Goal: Information Seeking & Learning: Learn about a topic

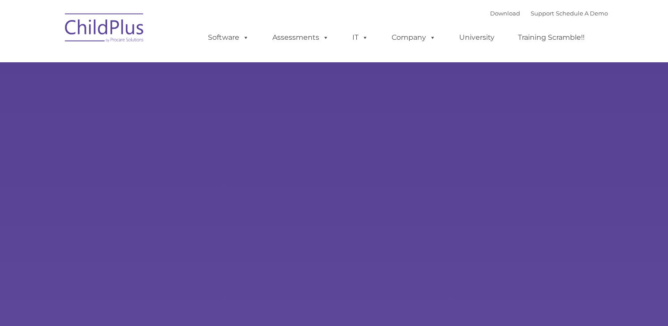
select select "MEDIUM"
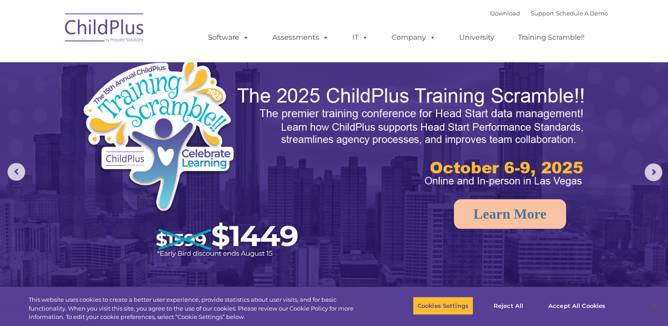
click at [260, 94] on img at bounding box center [412, 136] width 352 height 105
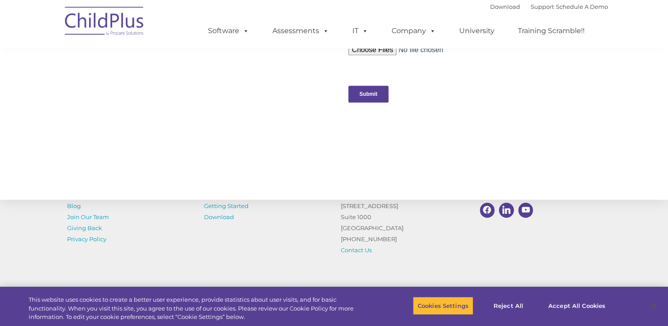
scroll to position [920, 0]
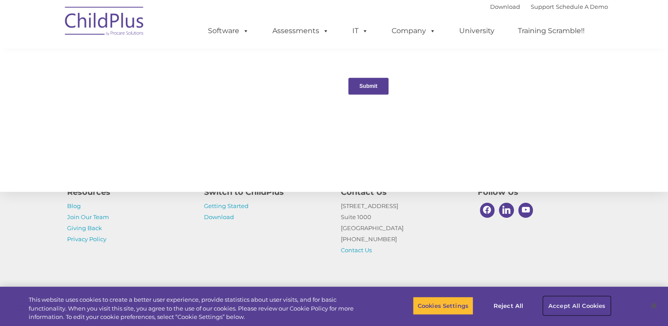
click at [589, 299] on button "Accept All Cookies" at bounding box center [576, 305] width 67 height 19
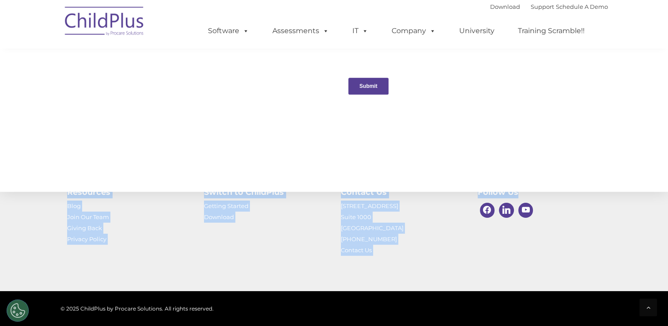
drag, startPoint x: 665, startPoint y: 273, endPoint x: 665, endPoint y: 160, distance: 113.0
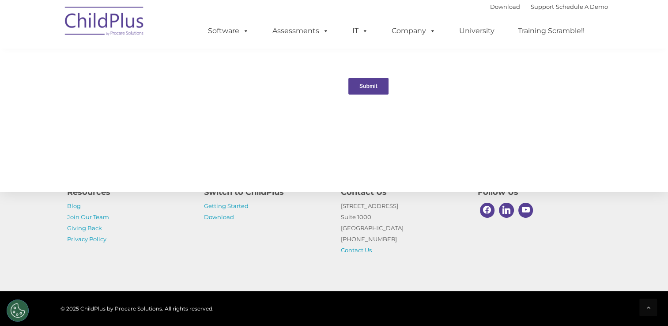
drag, startPoint x: 665, startPoint y: 160, endPoint x: 638, endPoint y: 102, distance: 63.6
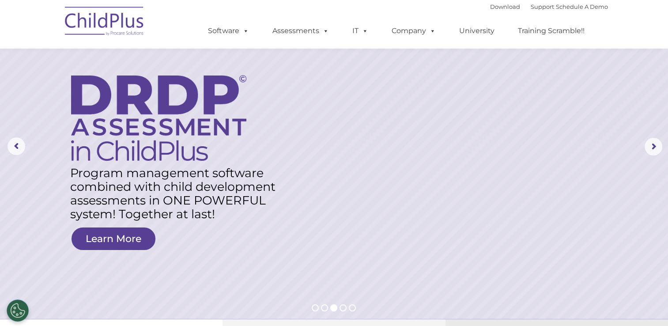
scroll to position [0, 0]
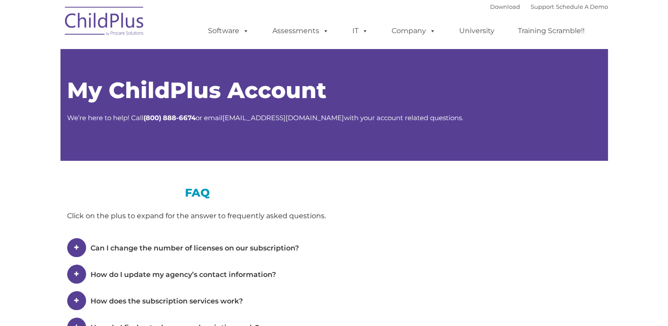
type input ""
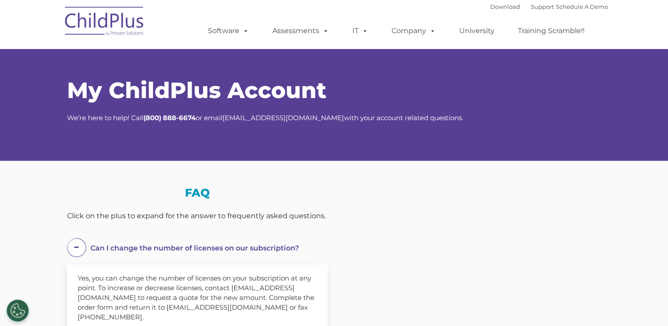
select select "MEDIUM"
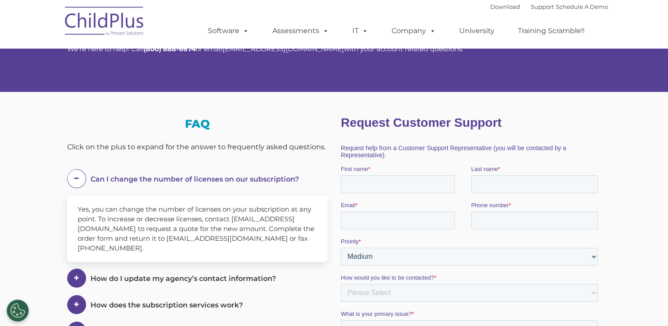
scroll to position [139, 0]
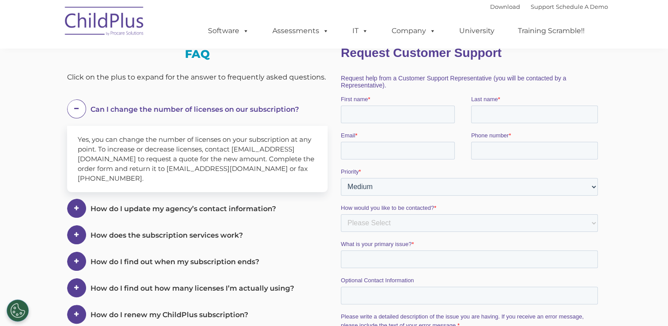
drag, startPoint x: 640, startPoint y: 231, endPoint x: 23, endPoint y: 47, distance: 643.8
click at [23, 47] on nav "Download Support | Schedule A Demo  MENU MENU Software ChildPlus: The original…" at bounding box center [334, 24] width 668 height 49
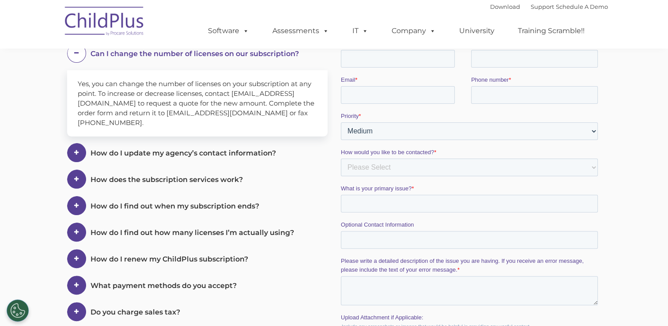
scroll to position [199, 0]
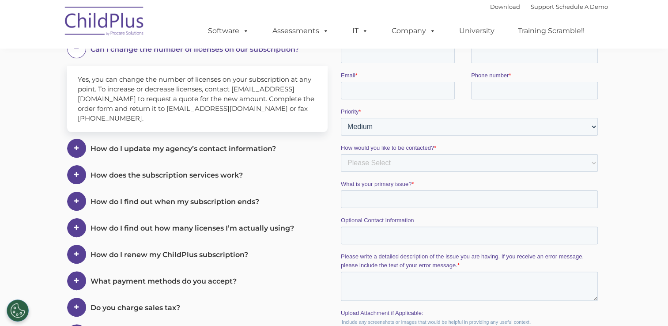
click at [660, 190] on section "My ChildPlus Account We’re here to help! Call ( 800) 888-6674 or email salesadm…" at bounding box center [334, 131] width 668 height 660
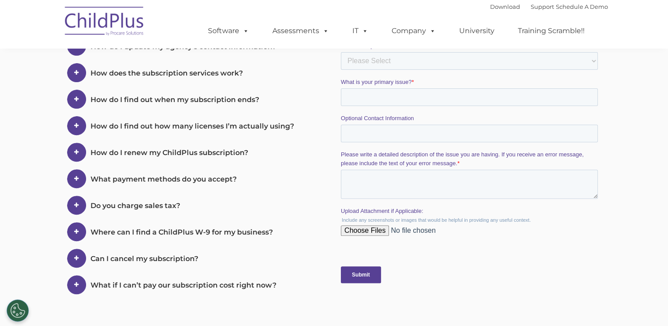
scroll to position [286, 0]
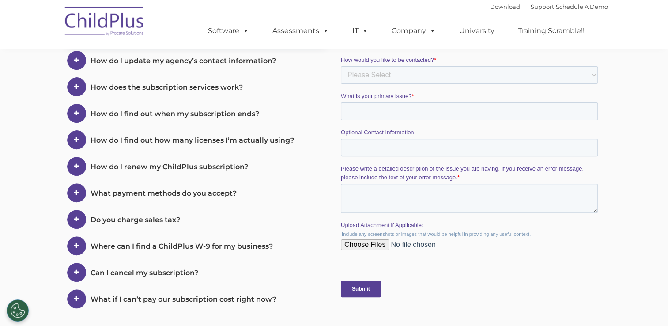
drag, startPoint x: 641, startPoint y: 211, endPoint x: 619, endPoint y: 142, distance: 72.7
click at [619, 142] on section "My ChildPlus Account We’re here to help! Call ( 800) 888-6674 or email salesadm…" at bounding box center [334, 44] width 668 height 660
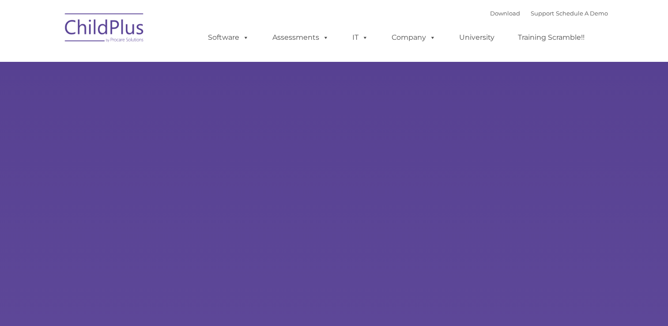
type input ""
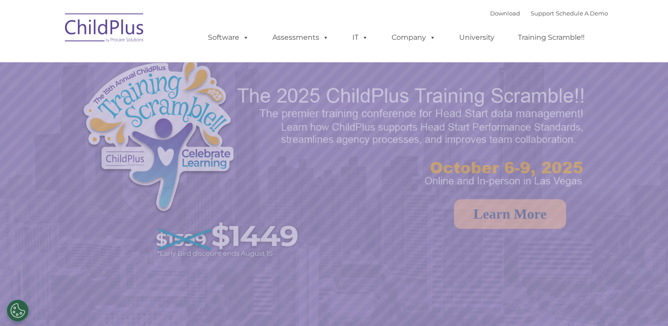
select select "MEDIUM"
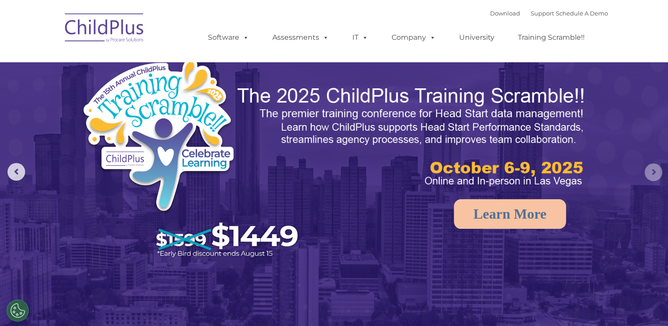
click at [653, 170] on rs-arrow at bounding box center [653, 172] width 18 height 18
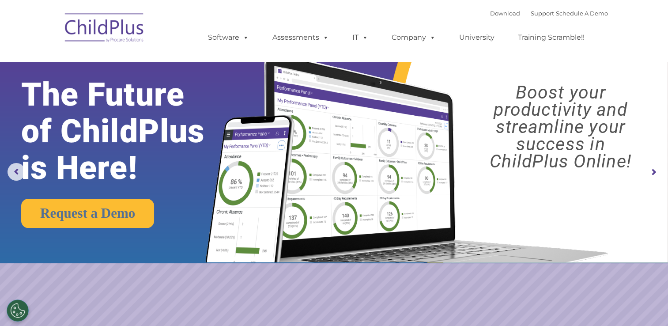
click at [653, 170] on rs-arrow at bounding box center [653, 172] width 18 height 18
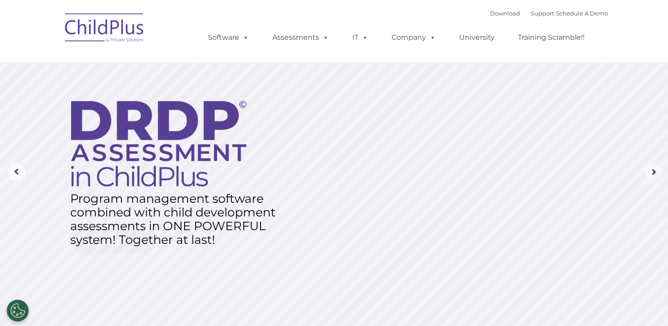
click at [653, 170] on rs-arrow at bounding box center [653, 172] width 18 height 18
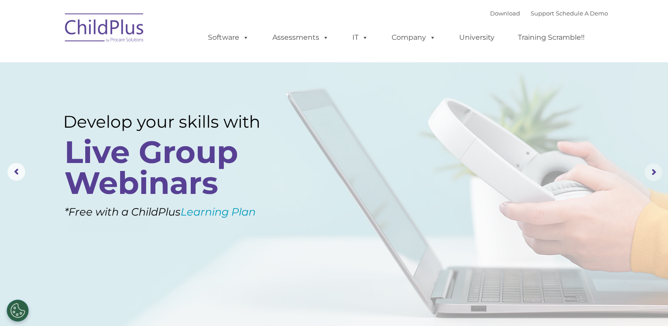
click at [653, 170] on rs-arrow at bounding box center [653, 172] width 18 height 18
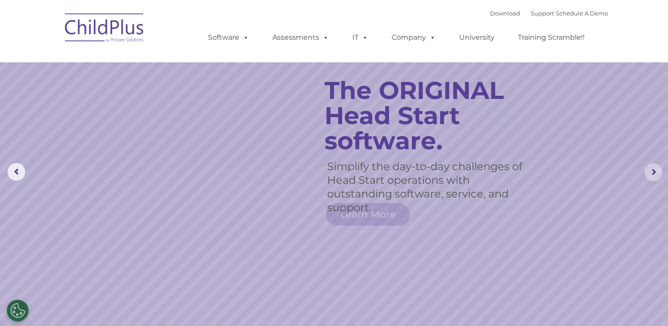
click at [653, 170] on rs-arrow at bounding box center [653, 172] width 18 height 18
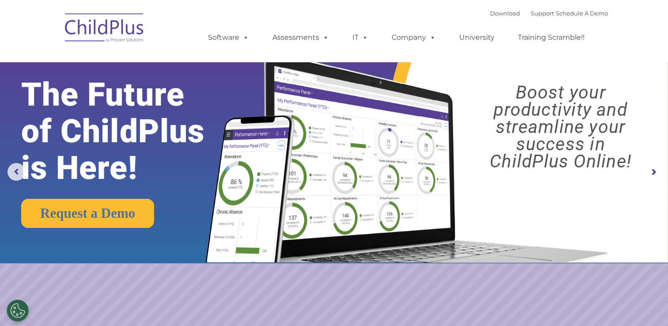
click at [653, 170] on rs-arrow at bounding box center [653, 172] width 18 height 18
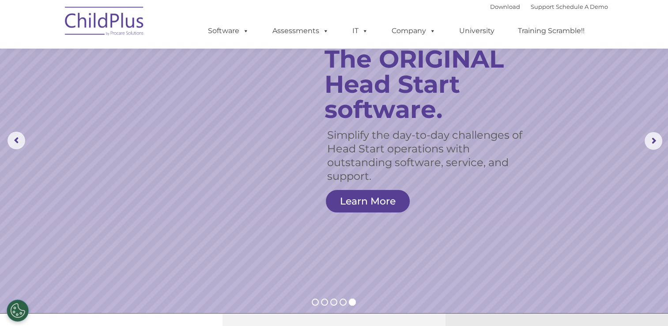
scroll to position [33, 0]
